Goal: Check status: Check status

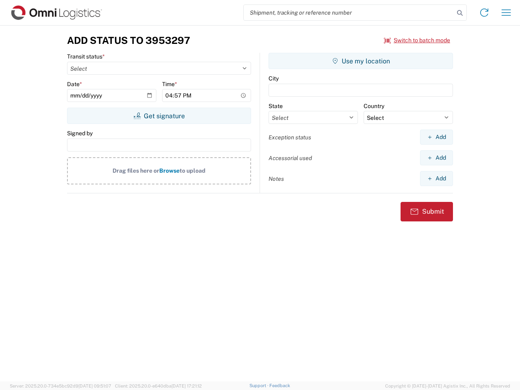
click at [349, 13] on input "search" at bounding box center [349, 12] width 210 height 15
click at [460, 13] on icon at bounding box center [459, 12] width 11 height 11
click at [484, 13] on icon at bounding box center [484, 12] width 13 height 13
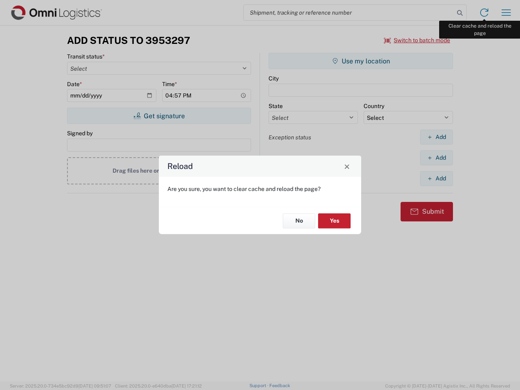
click at [506, 13] on div "Reload Are you sure, you want to clear cache and reload the page? No Yes" at bounding box center [260, 195] width 520 height 390
click at [417, 40] on div "Reload Are you sure, you want to clear cache and reload the page? No Yes" at bounding box center [260, 195] width 520 height 390
click at [159, 116] on div "Reload Are you sure, you want to clear cache and reload the page? No Yes" at bounding box center [260, 195] width 520 height 390
click at [361, 61] on div "Reload Are you sure, you want to clear cache and reload the page? No Yes" at bounding box center [260, 195] width 520 height 390
click at [436, 137] on div "Reload Are you sure, you want to clear cache and reload the page? No Yes" at bounding box center [260, 195] width 520 height 390
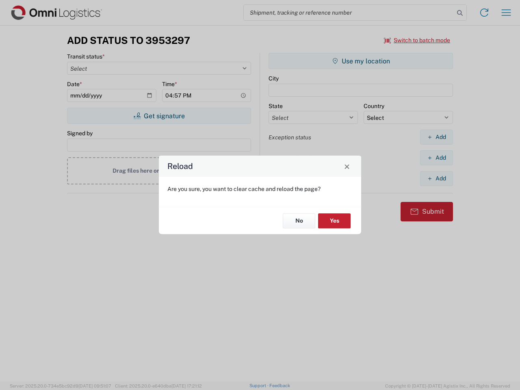
click at [436, 158] on div "Reload Are you sure, you want to clear cache and reload the page? No Yes" at bounding box center [260, 195] width 520 height 390
click at [436, 178] on div "Reload Are you sure, you want to clear cache and reload the page? No Yes" at bounding box center [260, 195] width 520 height 390
